Goal: Task Accomplishment & Management: Manage account settings

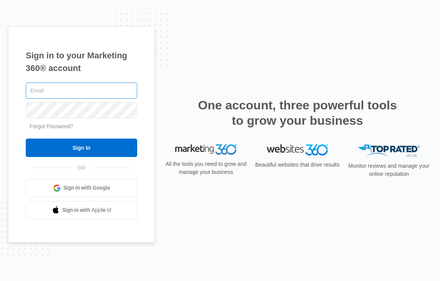
click at [45, 94] on input "text" at bounding box center [81, 91] width 111 height 16
type input "[PERSON_NAME][EMAIL_ADDRESS][PERSON_NAME][DOMAIN_NAME]"
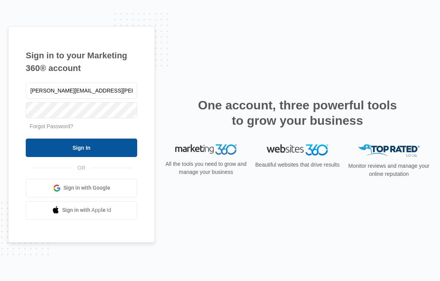
click at [81, 149] on input "Sign In" at bounding box center [81, 148] width 111 height 18
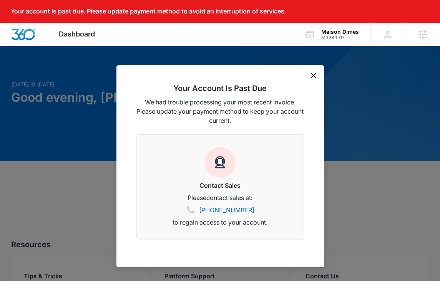
click at [315, 78] on icon "dismiss this dialog" at bounding box center [313, 75] width 5 height 5
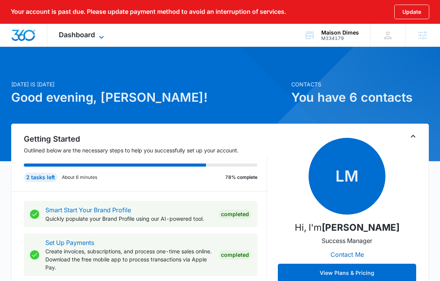
click at [90, 38] on span "Dashboard" at bounding box center [77, 35] width 36 height 8
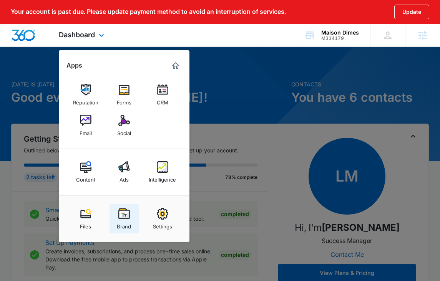
click at [124, 221] on div "Brand" at bounding box center [124, 225] width 14 height 10
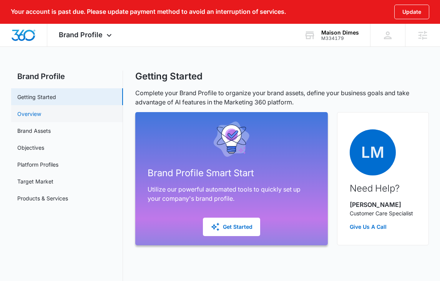
click at [41, 114] on link "Overview" at bounding box center [29, 114] width 24 height 8
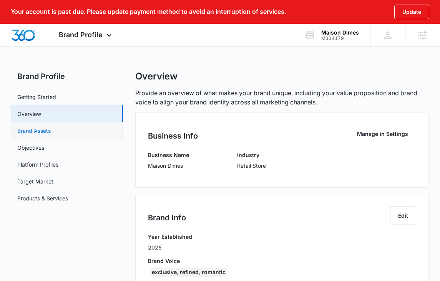
click at [51, 132] on link "Brand Assets" at bounding box center [33, 131] width 33 height 8
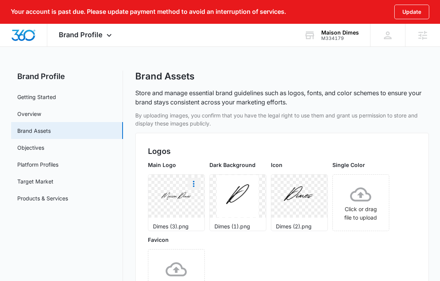
click at [195, 185] on icon "More" at bounding box center [193, 183] width 9 height 9
click at [212, 206] on div "Download" at bounding box center [209, 205] width 25 height 5
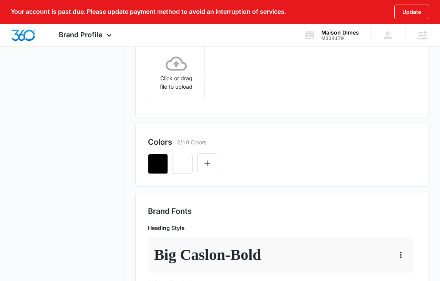
scroll to position [202, 0]
